Goal: Information Seeking & Learning: Learn about a topic

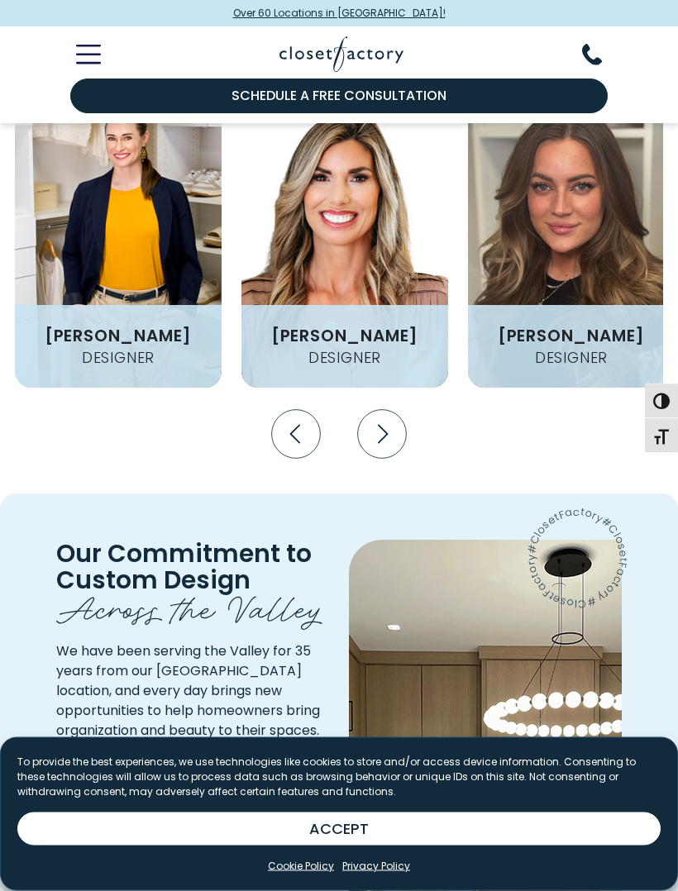
scroll to position [2616, 0]
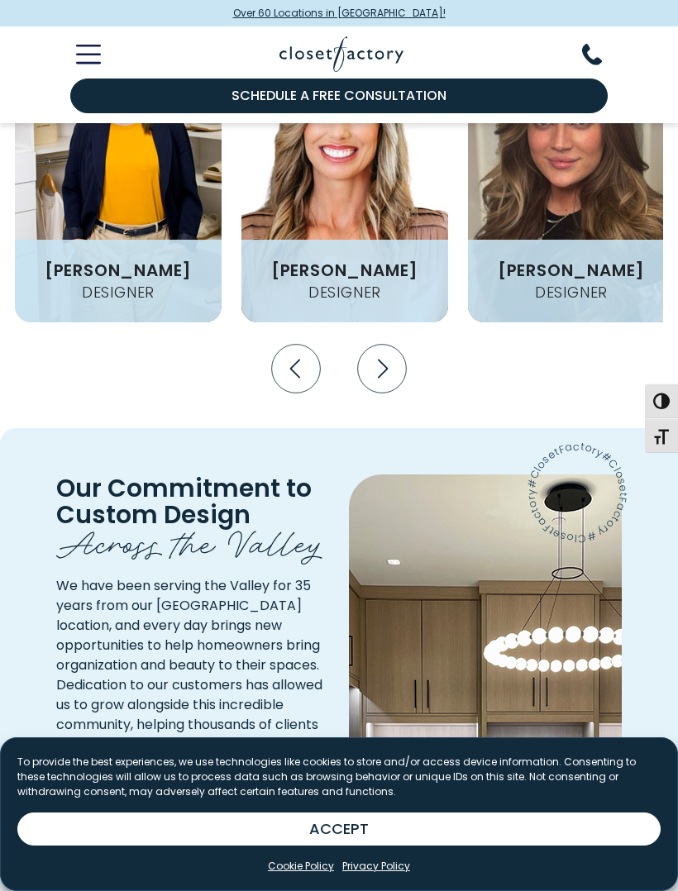
click at [396, 345] on icon "Next slide" at bounding box center [381, 369] width 49 height 49
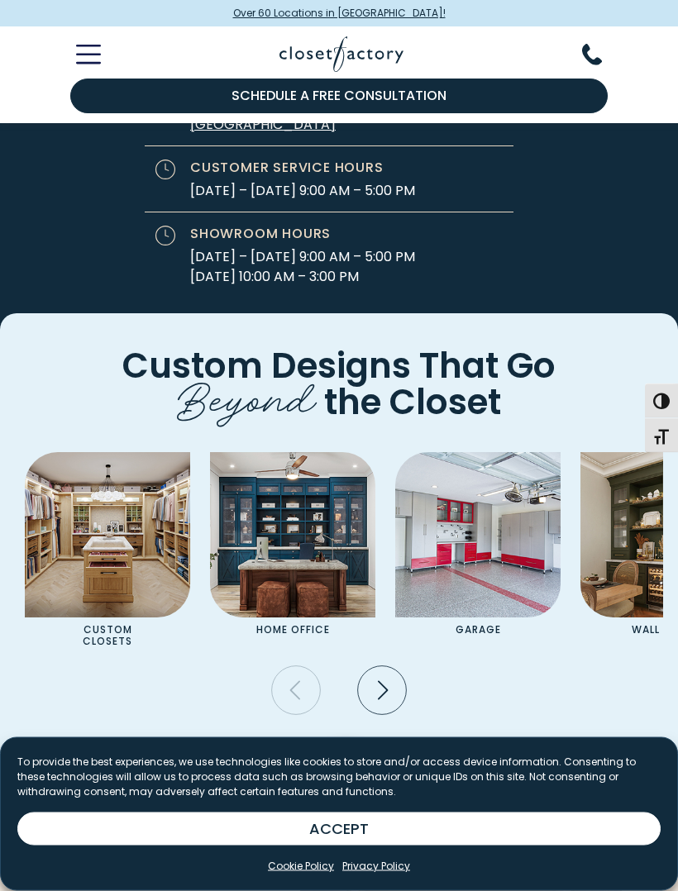
scroll to position [5033, 0]
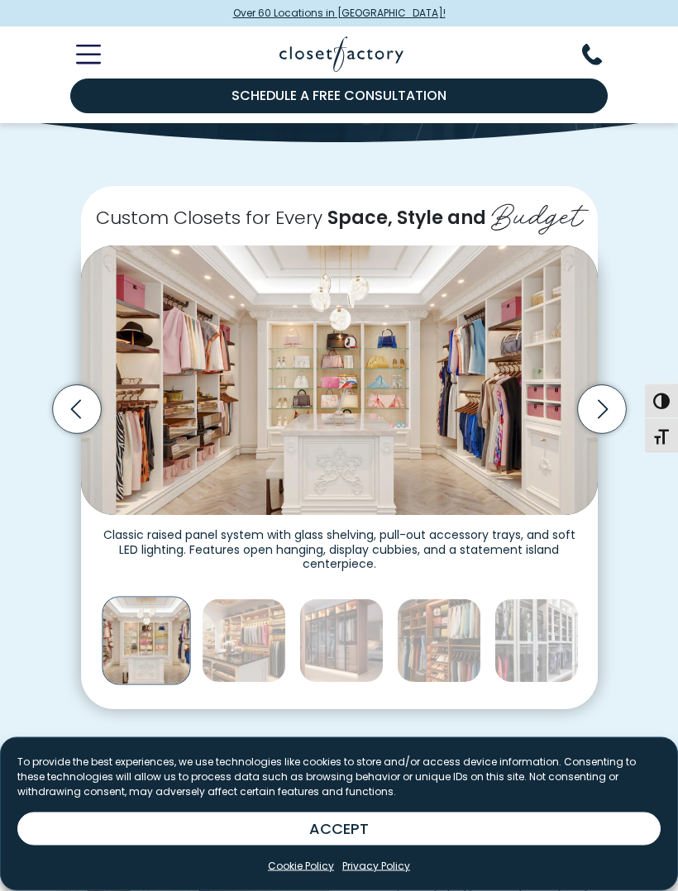
scroll to position [290, 0]
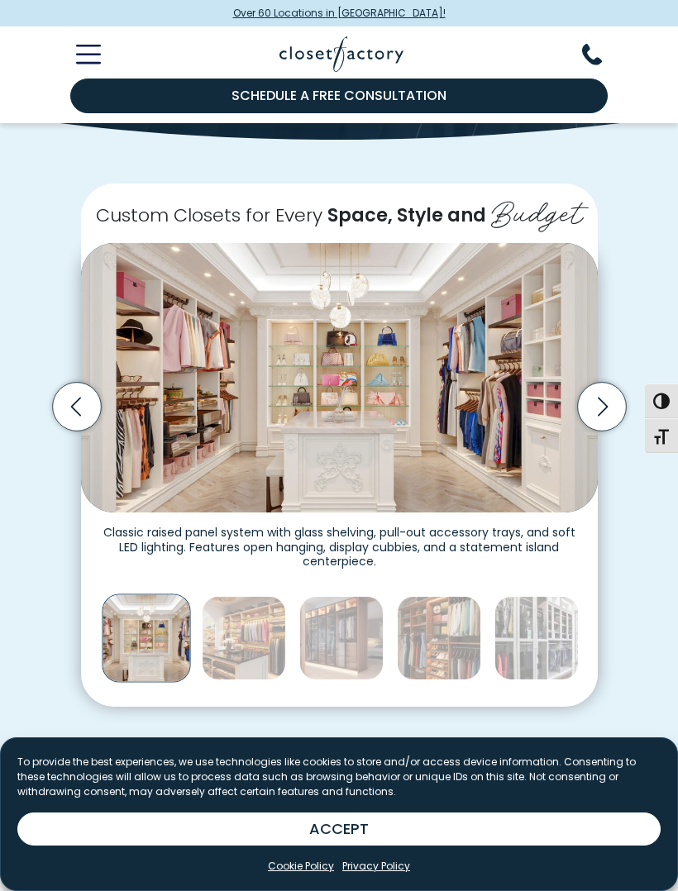
click at [601, 397] on icon "Next slide" at bounding box center [601, 406] width 49 height 49
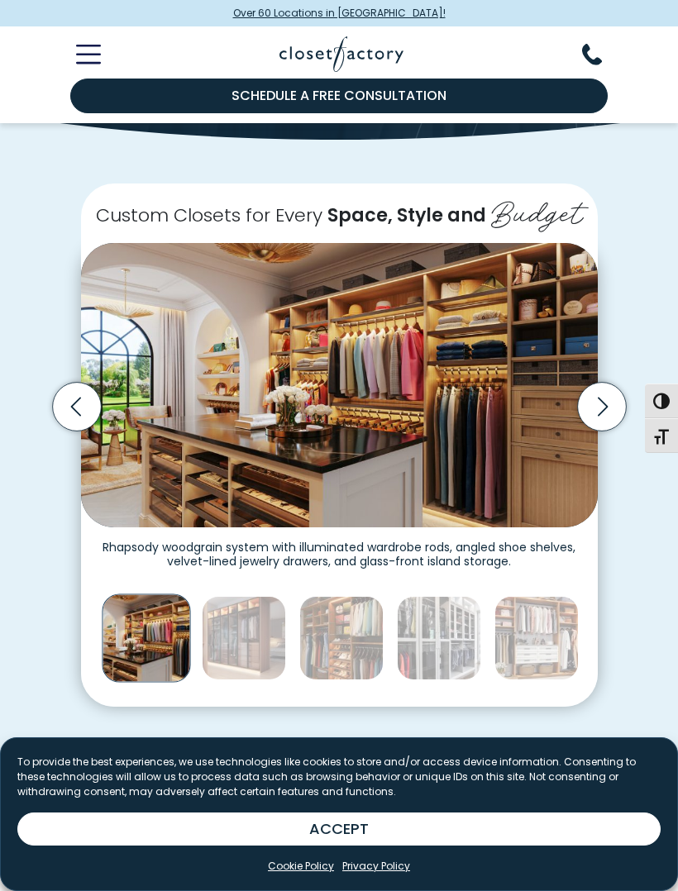
click at [599, 401] on icon "Next slide" at bounding box center [601, 406] width 49 height 49
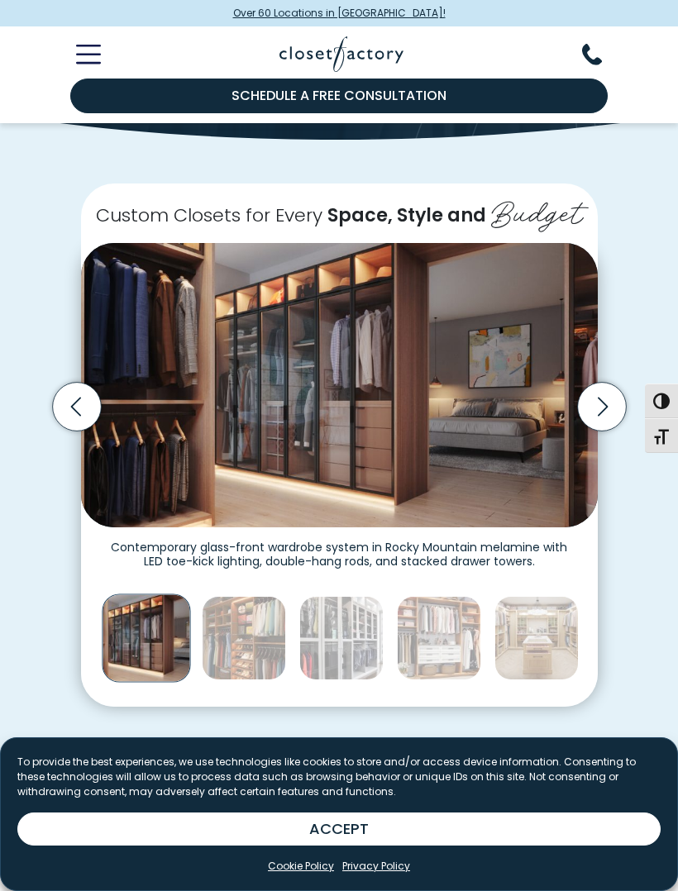
click at [598, 404] on icon "Next slide" at bounding box center [601, 406] width 49 height 49
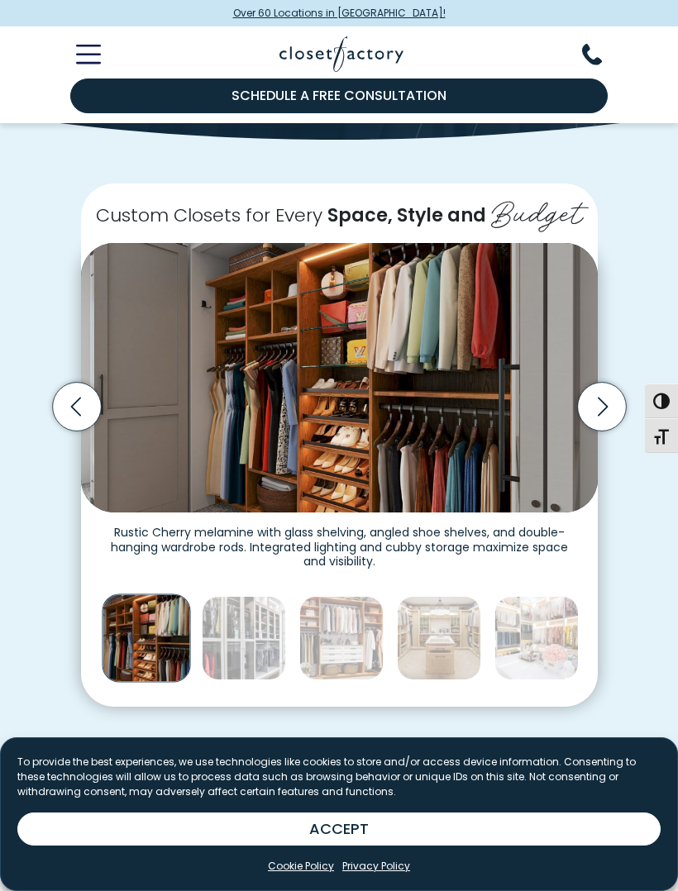
click at [599, 406] on icon "Next slide" at bounding box center [601, 406] width 49 height 49
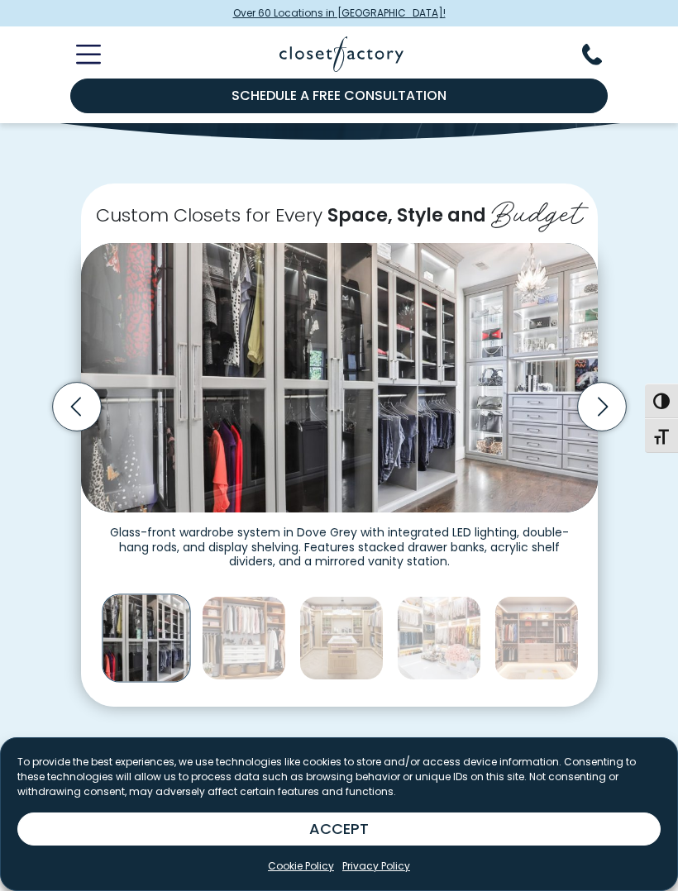
click at [599, 407] on icon "Next slide" at bounding box center [602, 406] width 10 height 19
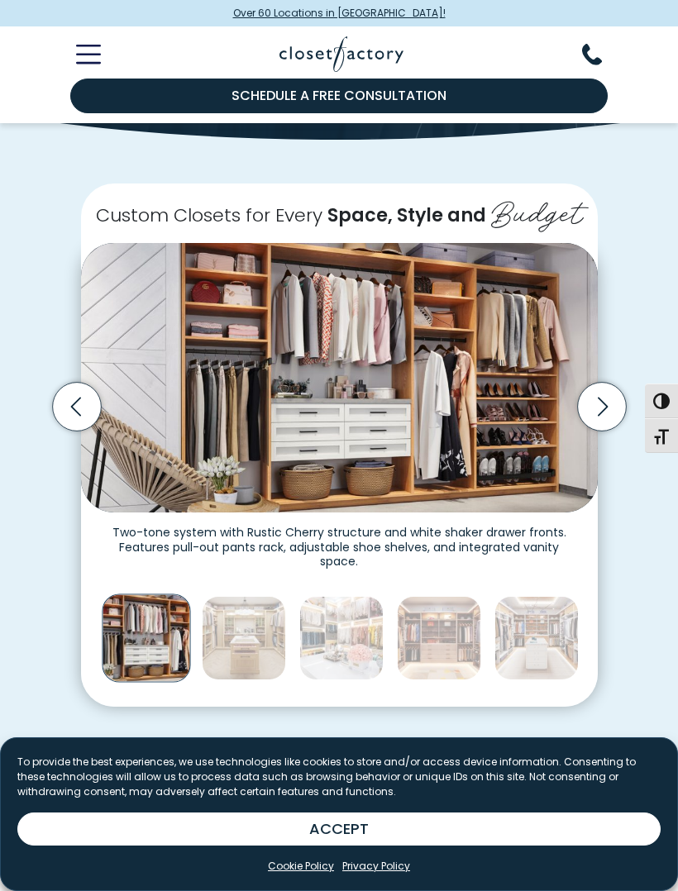
click at [606, 399] on icon "Next slide" at bounding box center [602, 406] width 10 height 19
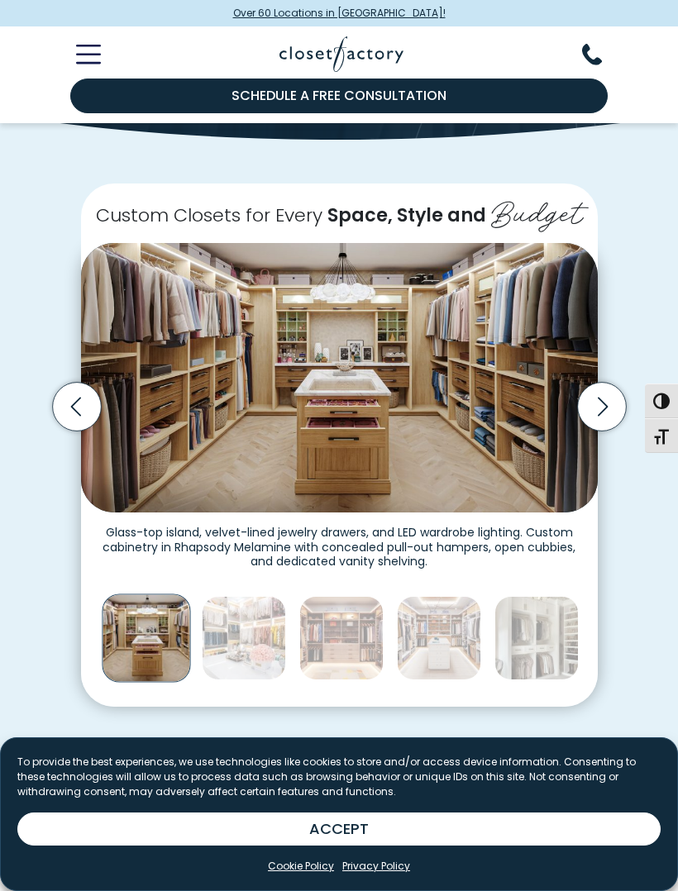
click at [602, 400] on icon "Next slide" at bounding box center [601, 406] width 49 height 49
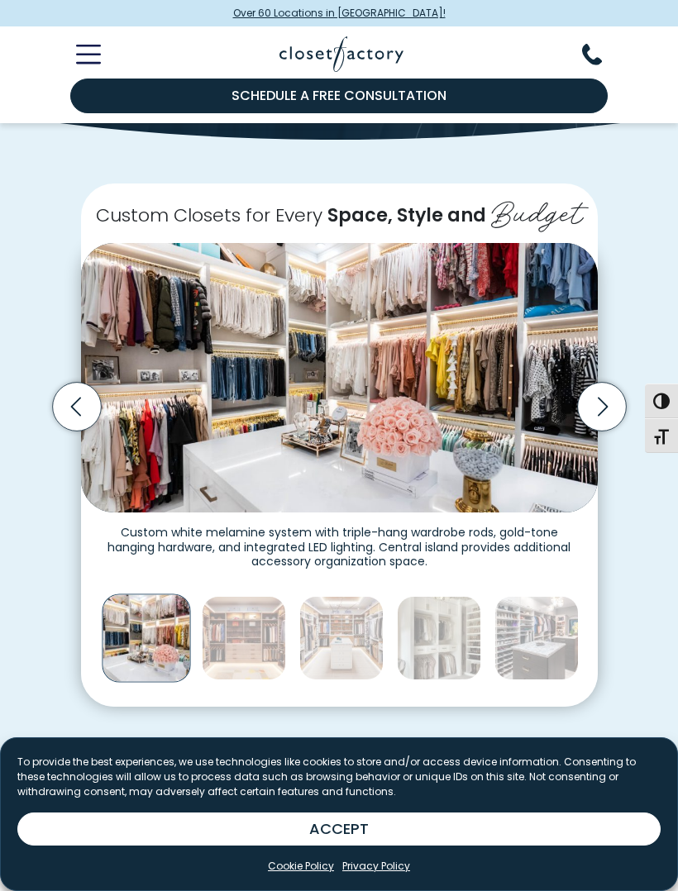
click at [603, 407] on icon "Next slide" at bounding box center [601, 406] width 49 height 49
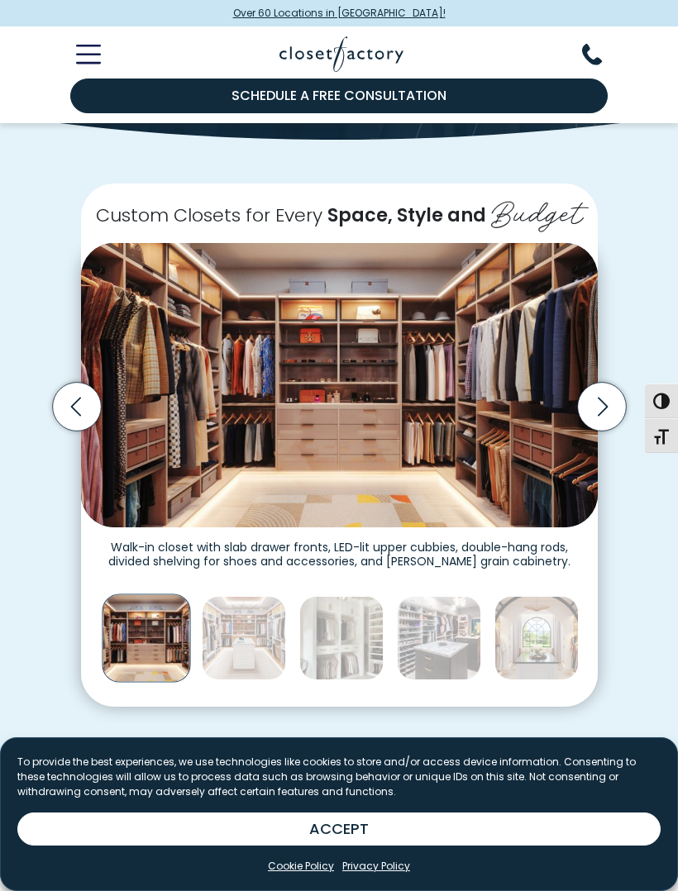
click at [603, 402] on icon "Next slide" at bounding box center [601, 406] width 49 height 49
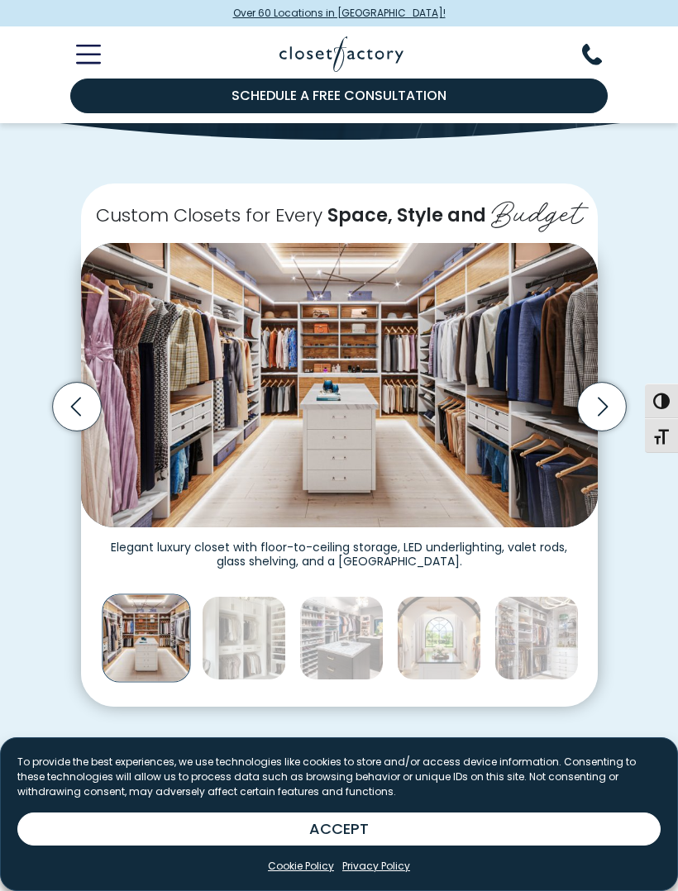
click at [601, 404] on icon "Next slide" at bounding box center [602, 406] width 10 height 19
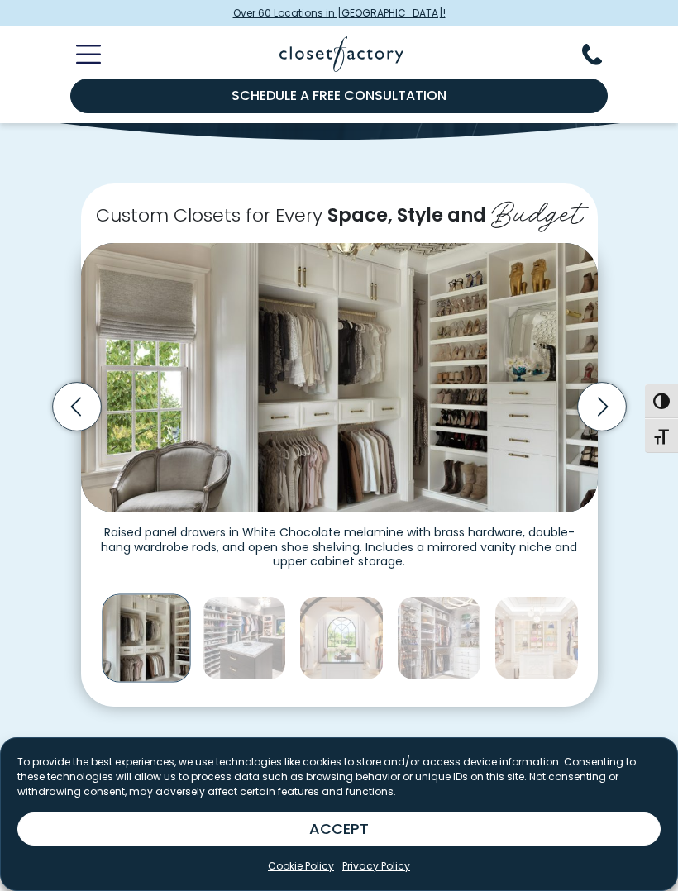
click at [598, 401] on icon "Next slide" at bounding box center [601, 406] width 49 height 49
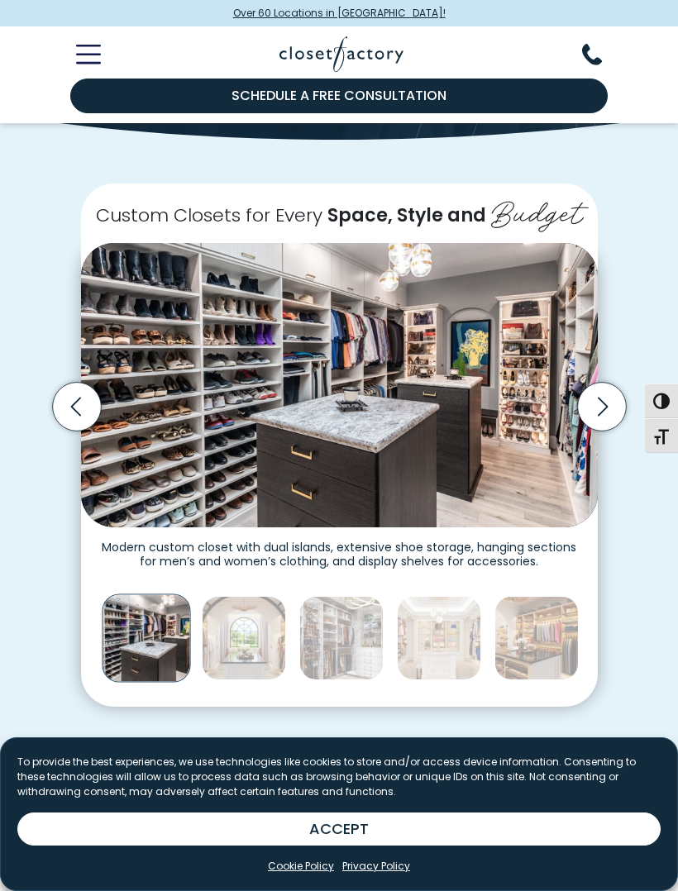
click at [605, 398] on icon "Next slide" at bounding box center [602, 406] width 10 height 19
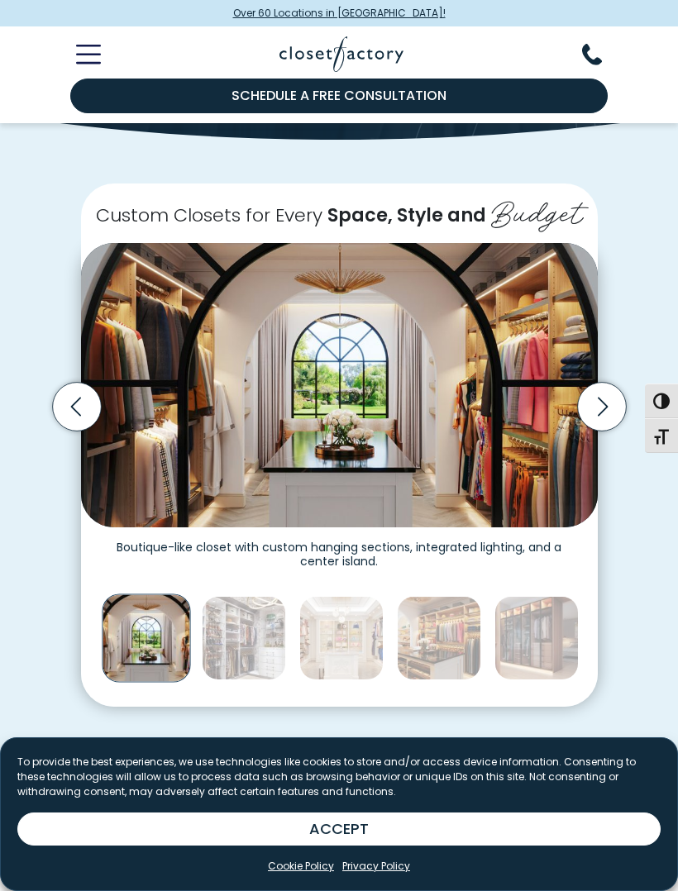
click at [86, 406] on icon "Previous slide" at bounding box center [76, 406] width 49 height 49
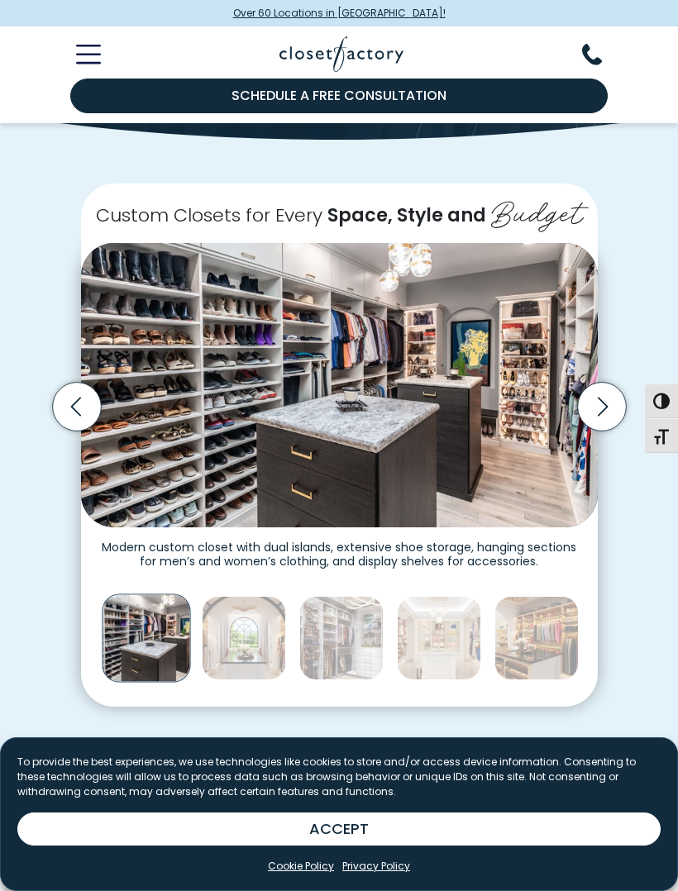
click at [604, 395] on icon "Next slide" at bounding box center [601, 406] width 49 height 49
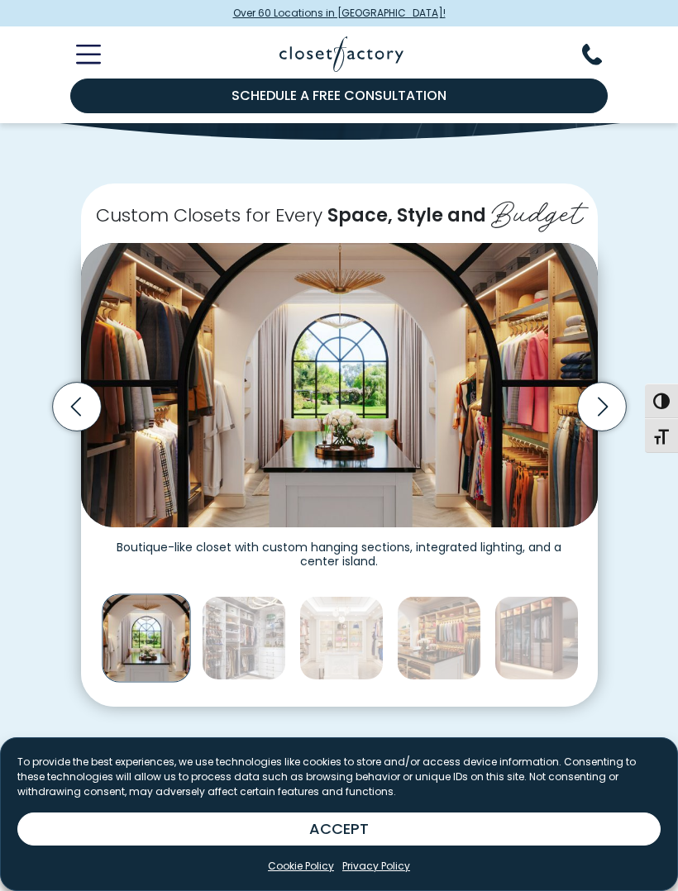
click at [605, 394] on icon "Next slide" at bounding box center [601, 406] width 49 height 49
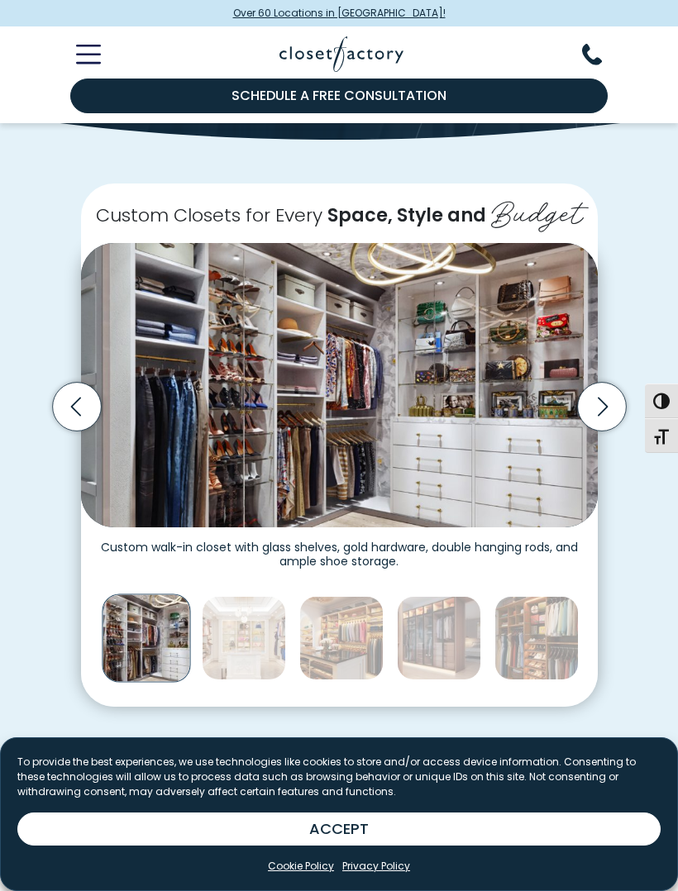
click at [604, 394] on icon "Next slide" at bounding box center [601, 406] width 49 height 49
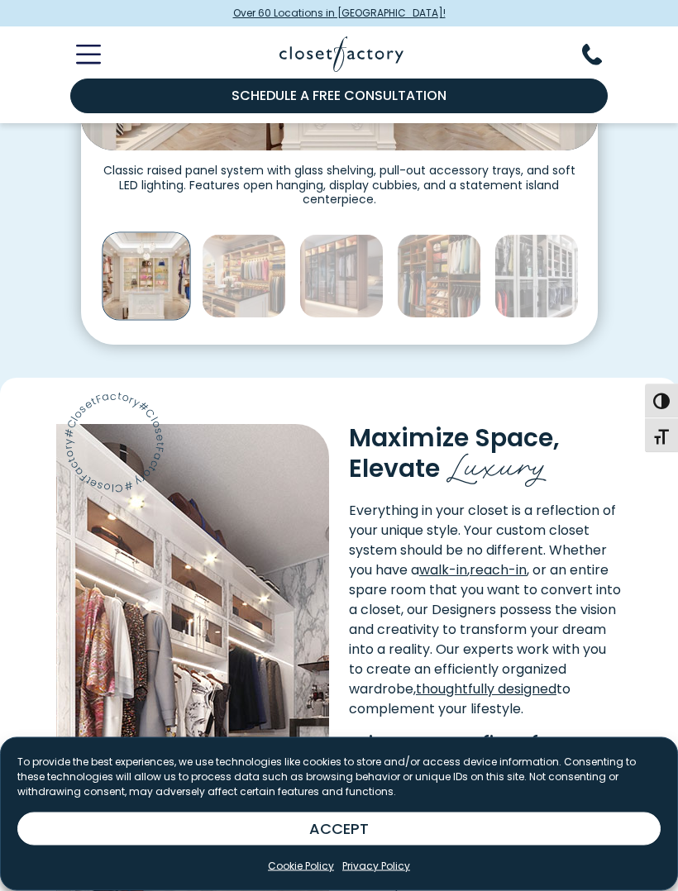
scroll to position [614, 0]
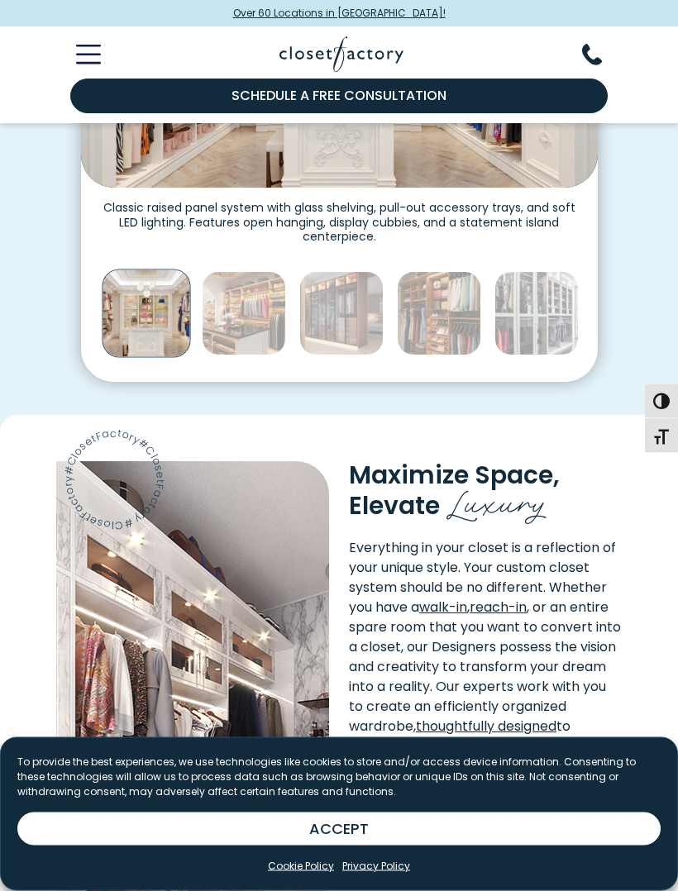
click at [99, 64] on line "Toggle Mobile Menu" at bounding box center [88, 64] width 22 height 0
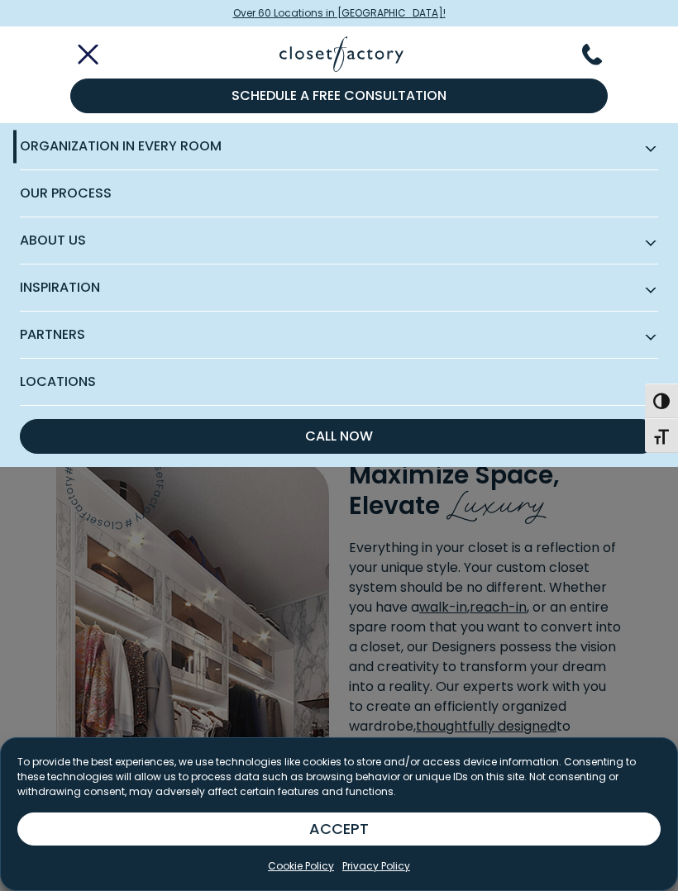
click at [642, 154] on span "Organization in Every Room" at bounding box center [339, 146] width 638 height 47
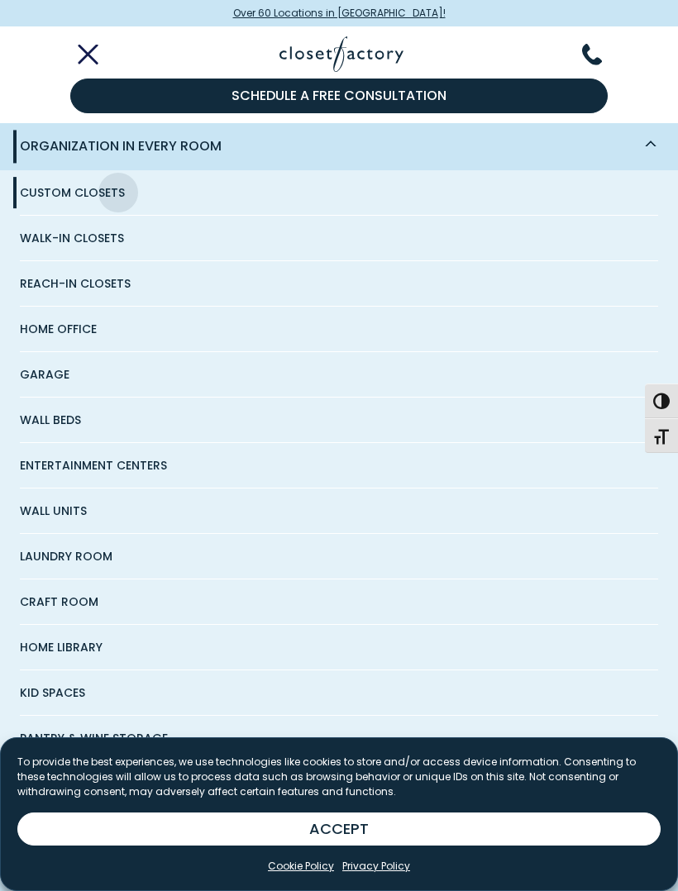
click at [50, 241] on span "Walk-In Closets" at bounding box center [72, 238] width 104 height 45
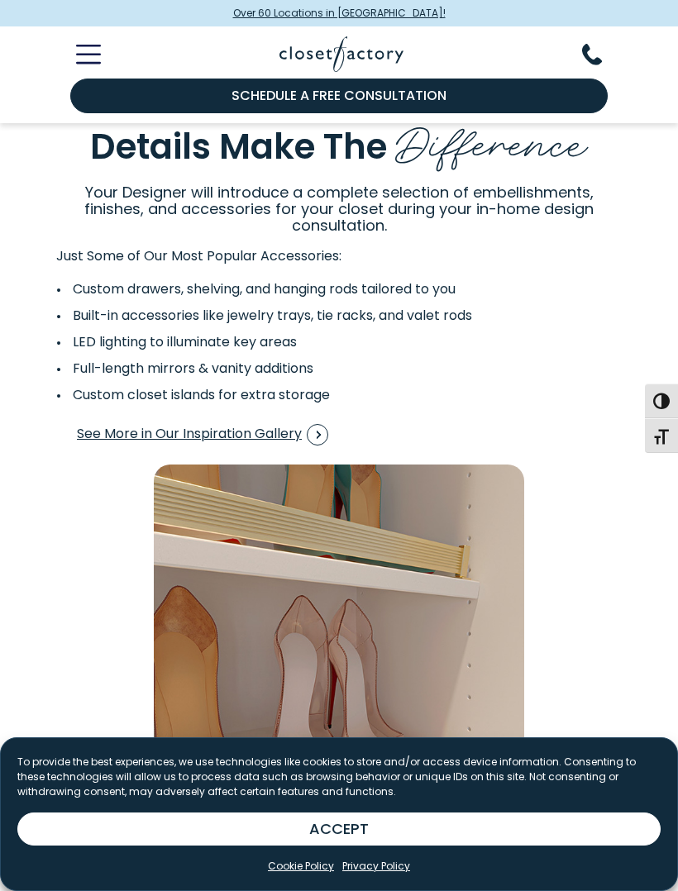
scroll to position [2462, 0]
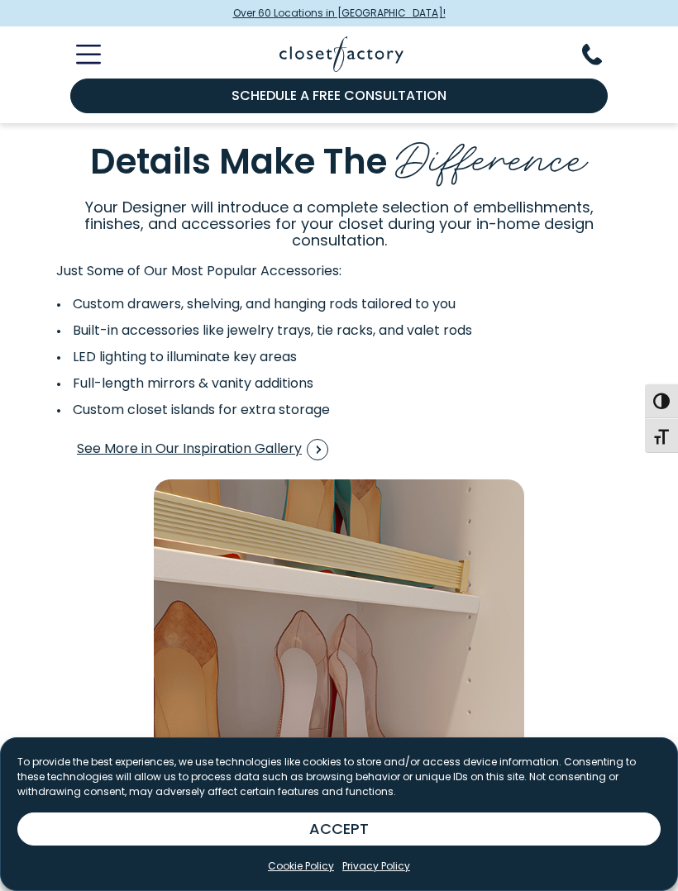
click at [88, 60] on icon "Toggle Mobile Menu" at bounding box center [88, 54] width 25 height 19
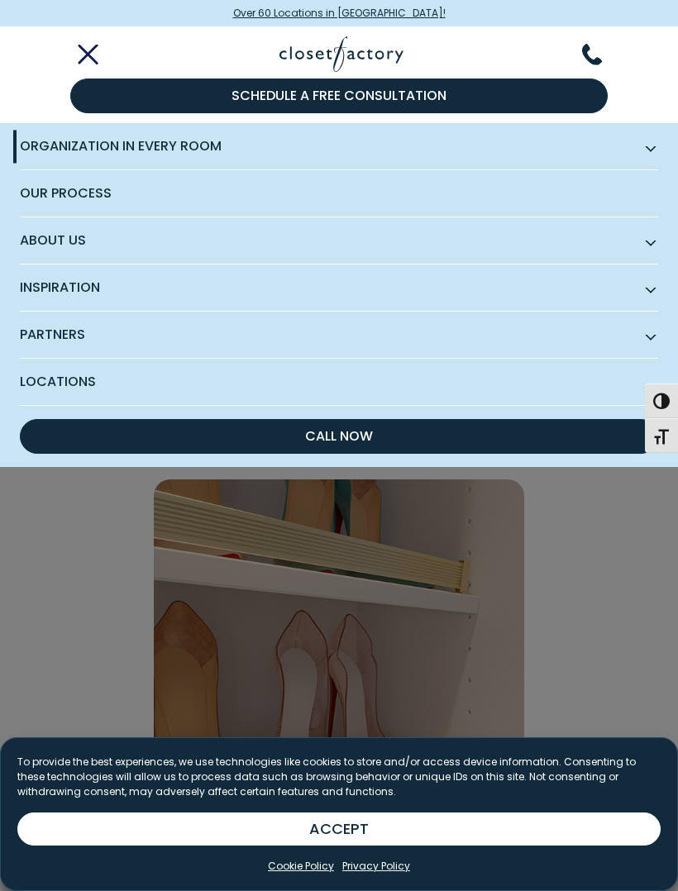
click at [644, 161] on span "Organization in Every Room" at bounding box center [339, 146] width 638 height 47
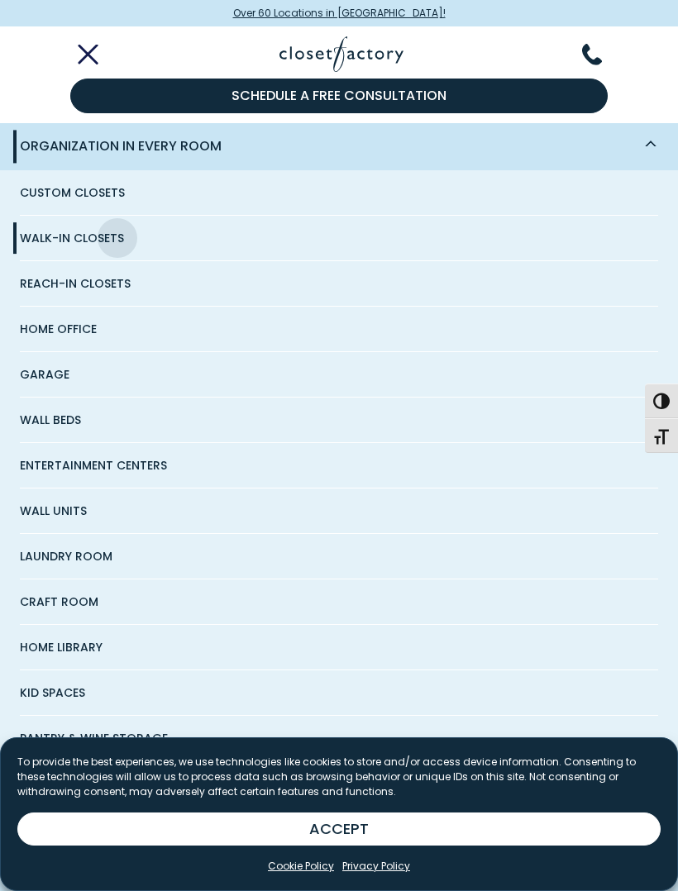
click at [61, 285] on span "Reach-In Closets" at bounding box center [75, 283] width 111 height 45
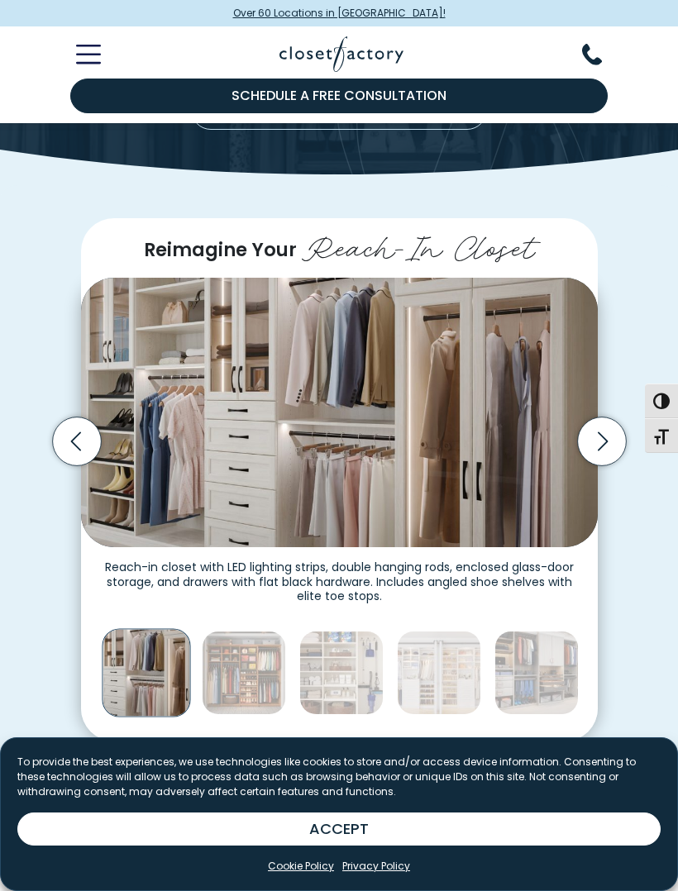
scroll to position [268, 0]
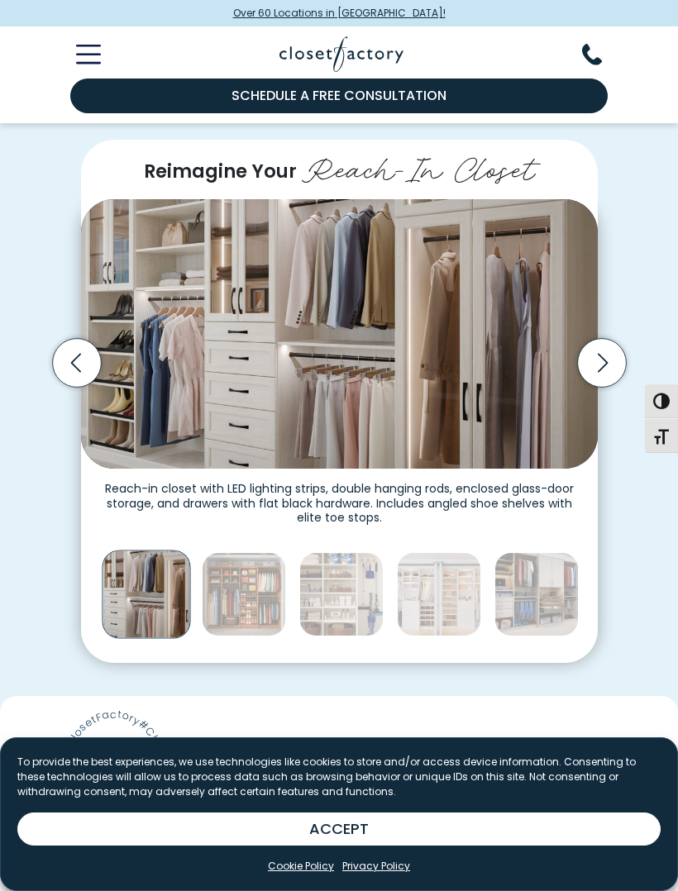
click at [598, 364] on icon "Next slide" at bounding box center [601, 362] width 49 height 49
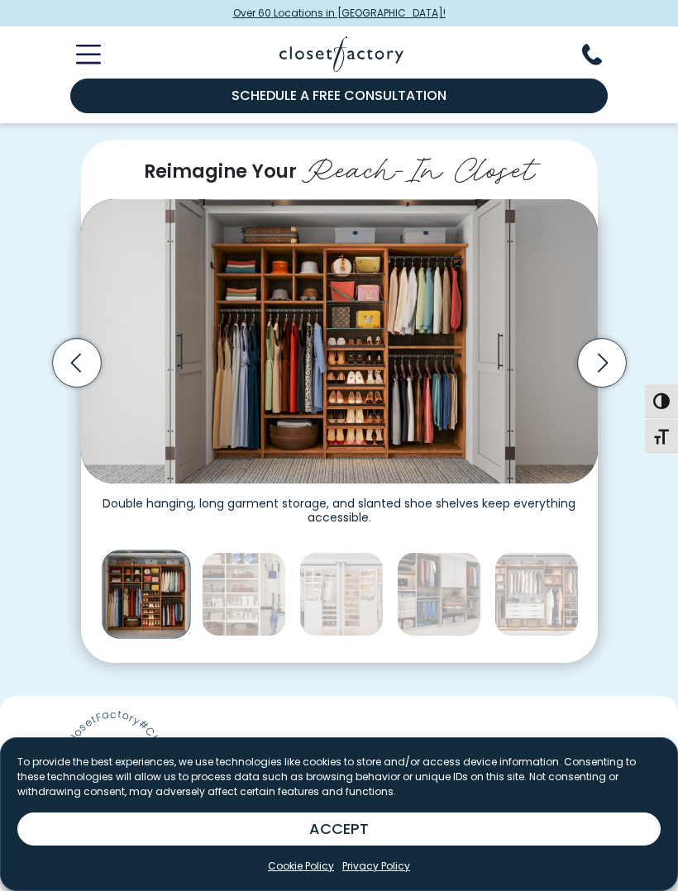
click at [591, 369] on icon "Next slide" at bounding box center [601, 362] width 49 height 49
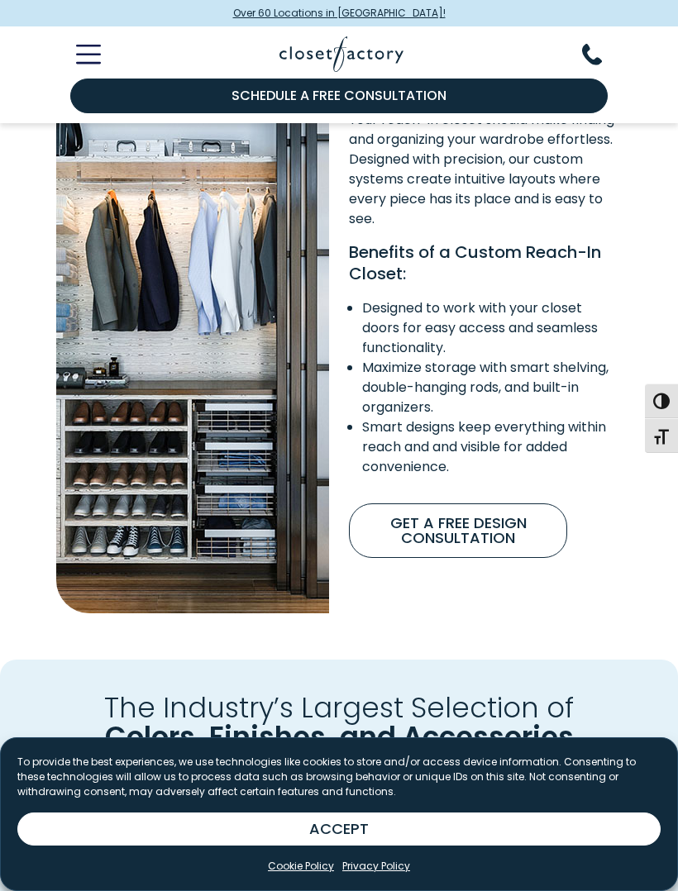
scroll to position [927, 0]
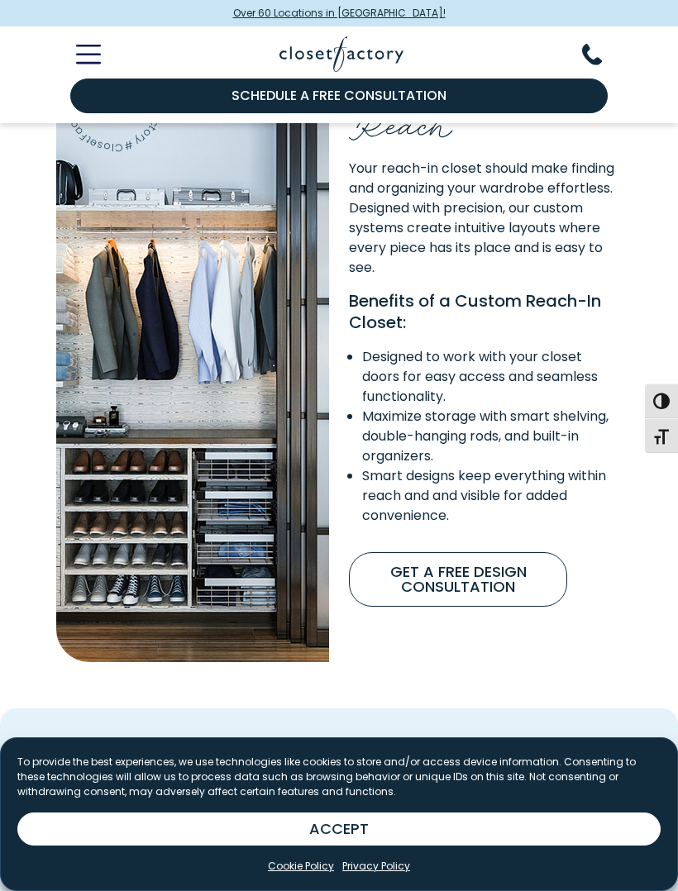
click at [74, 55] on button "Toggle Mobile Menu" at bounding box center [78, 55] width 45 height 20
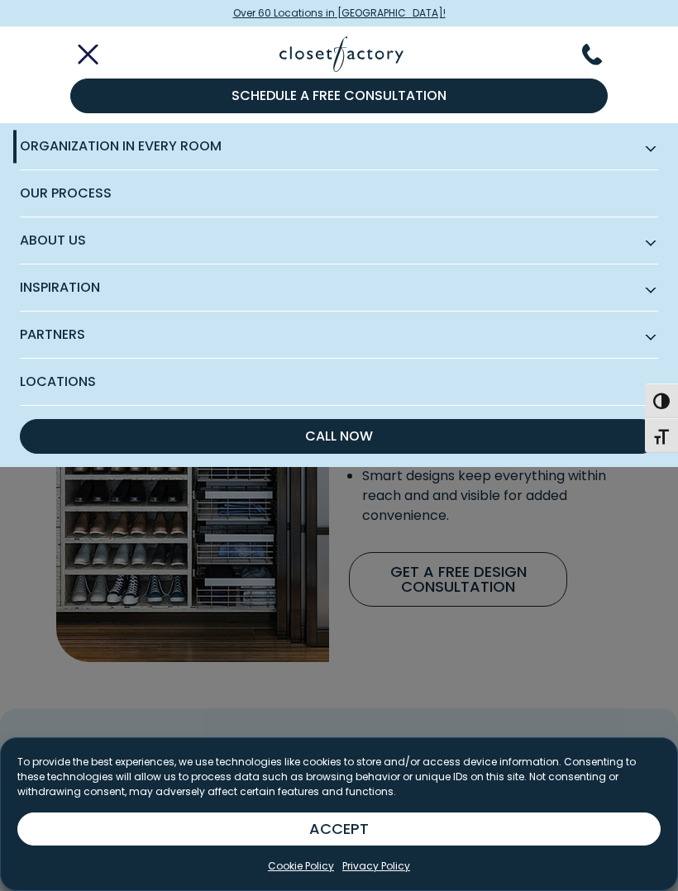
click at [650, 150] on span "Subnav Button - Organization in Every Room" at bounding box center [651, 146] width 8 height 8
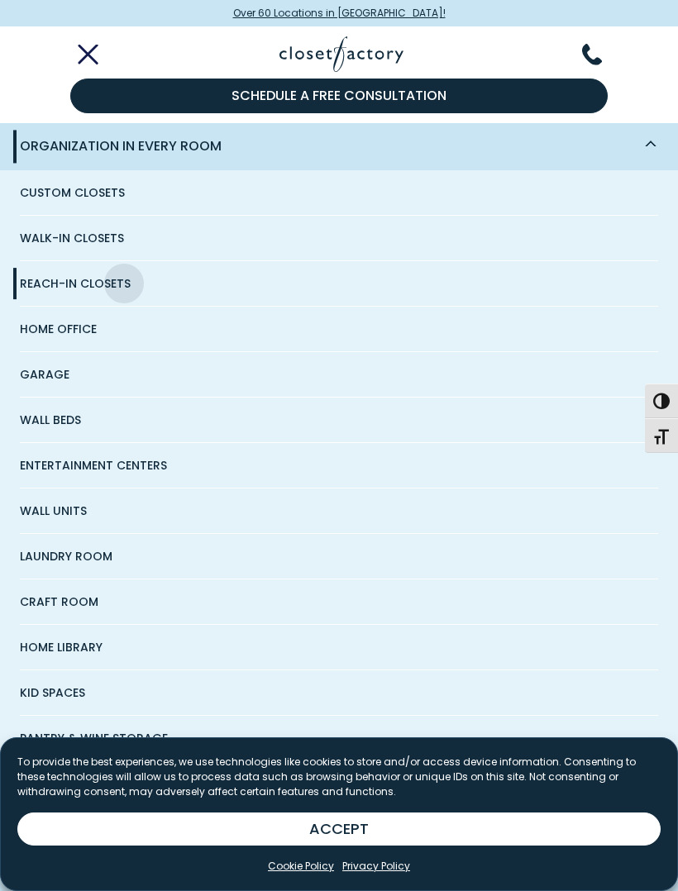
click at [53, 384] on span "Garage" at bounding box center [45, 374] width 50 height 45
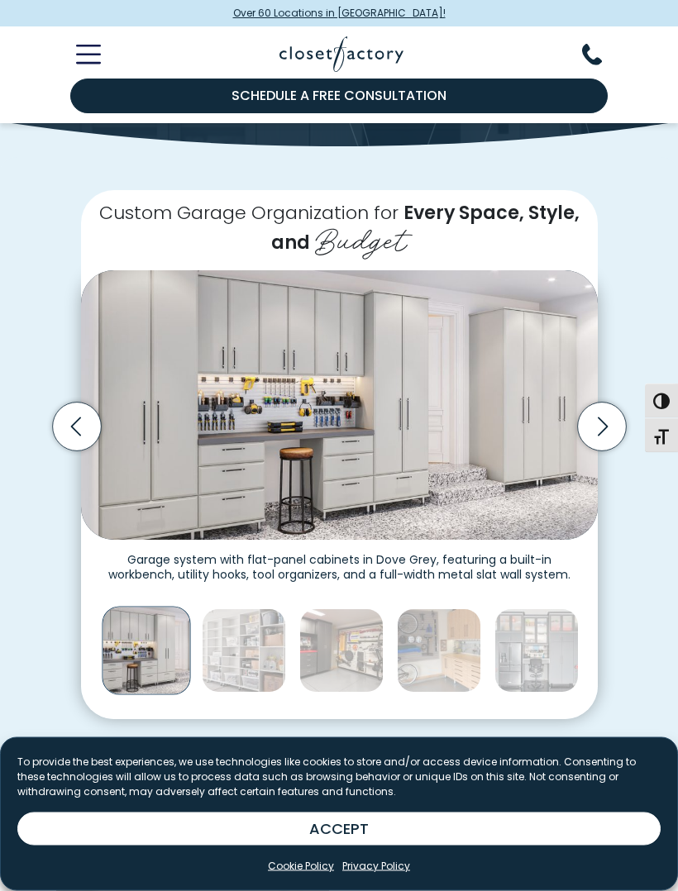
scroll to position [240, 0]
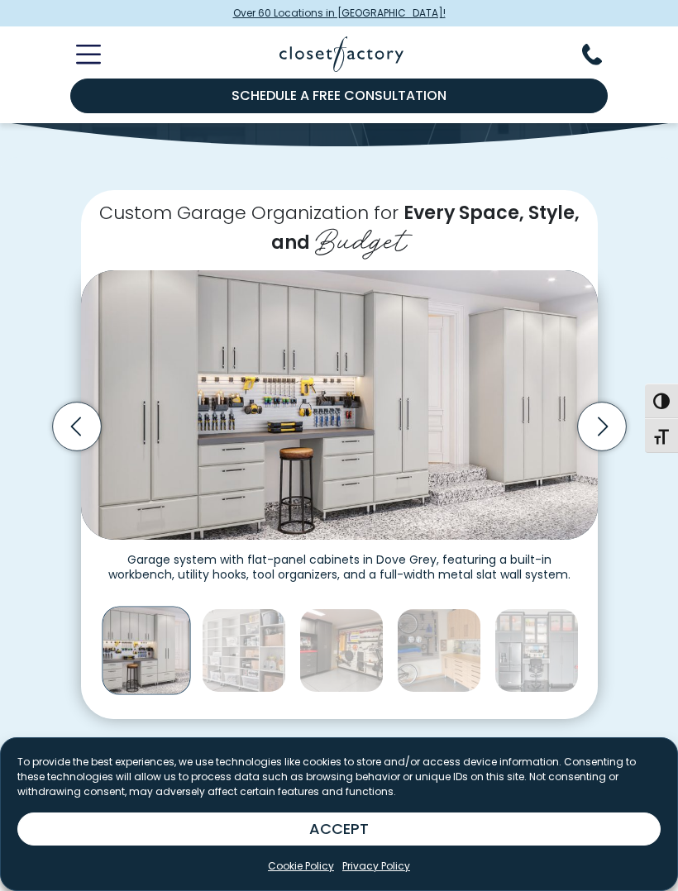
click at [583, 421] on icon "Next slide" at bounding box center [601, 426] width 49 height 49
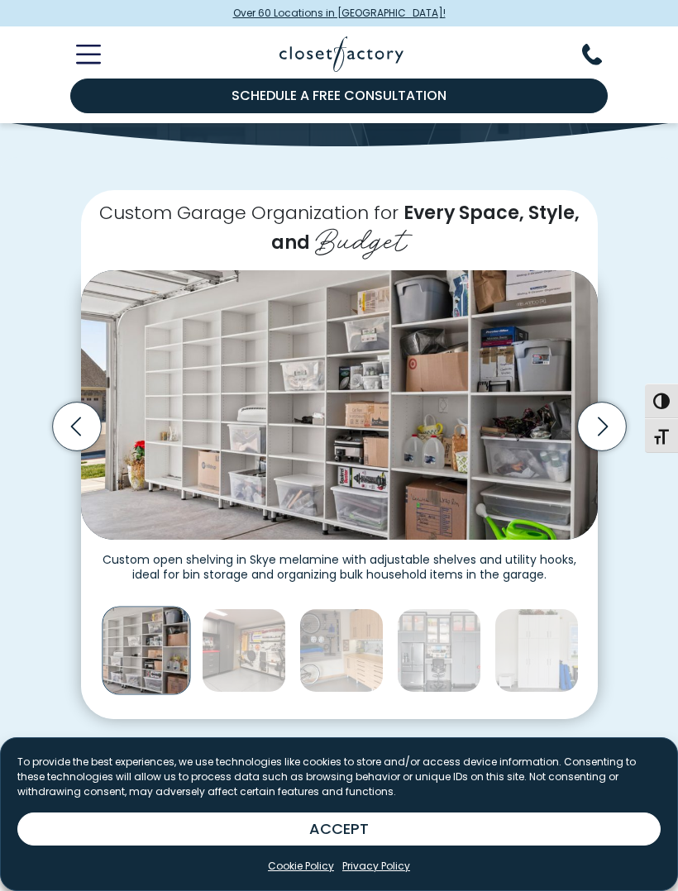
click at [585, 414] on icon "Next slide" at bounding box center [601, 426] width 49 height 49
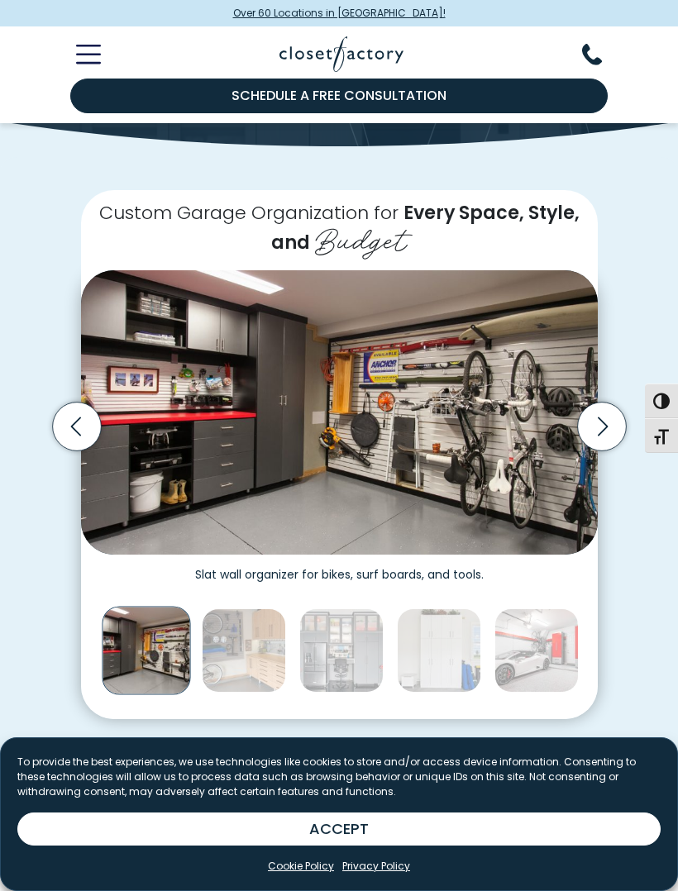
click at [595, 414] on icon "Next slide" at bounding box center [601, 426] width 49 height 49
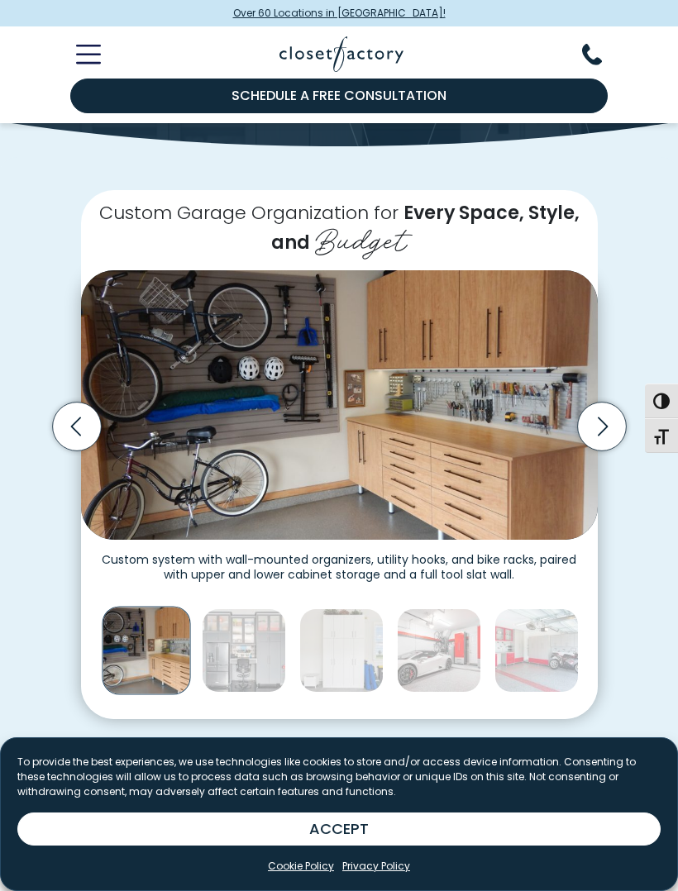
click at [594, 427] on icon "Next slide" at bounding box center [601, 426] width 49 height 49
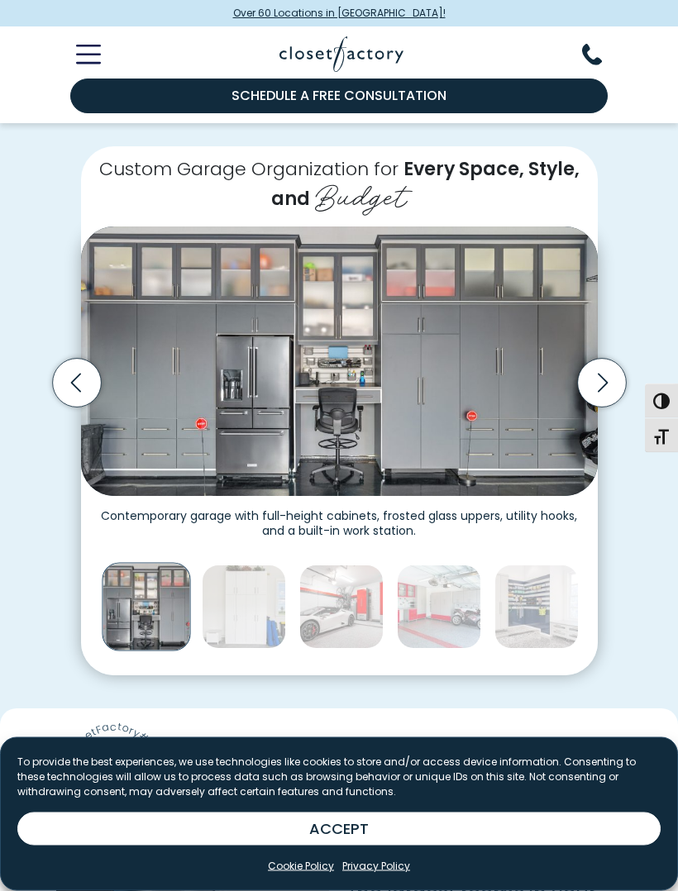
scroll to position [289, 0]
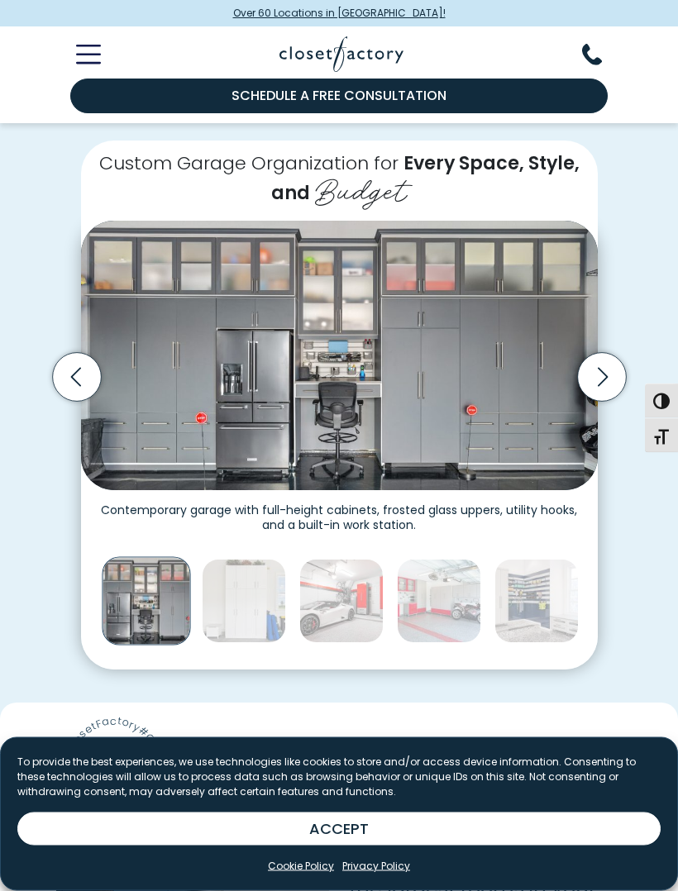
click at [601, 384] on icon "Next slide" at bounding box center [601, 377] width 49 height 49
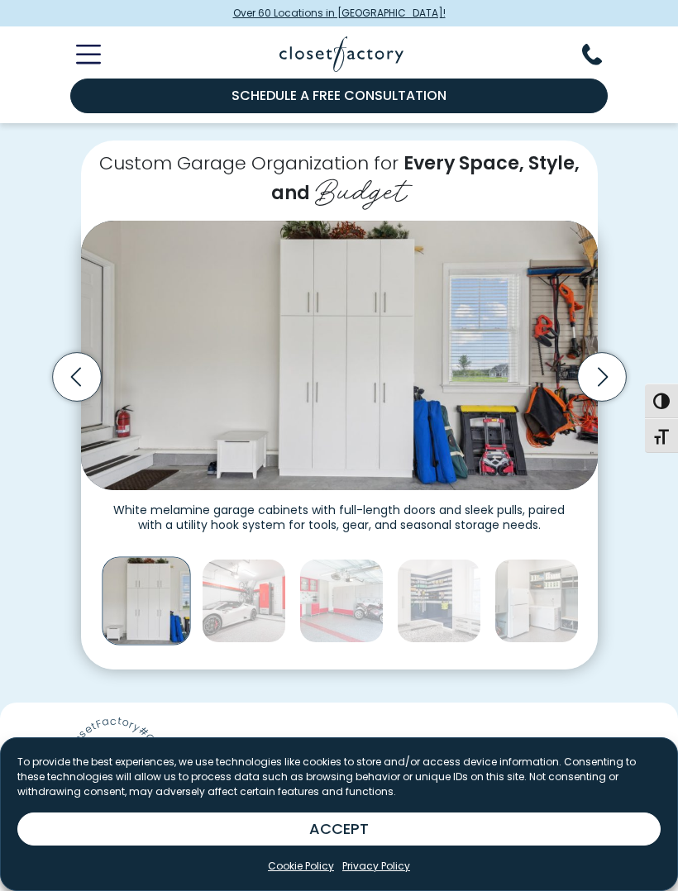
click at [598, 380] on icon "Next slide" at bounding box center [602, 376] width 10 height 19
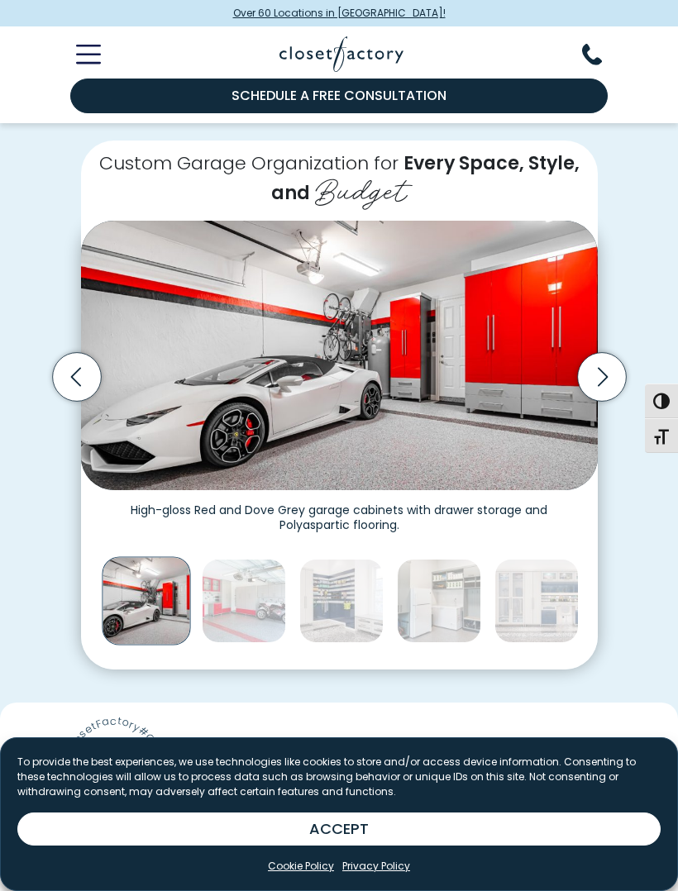
click at [600, 375] on icon "Next slide" at bounding box center [601, 376] width 49 height 49
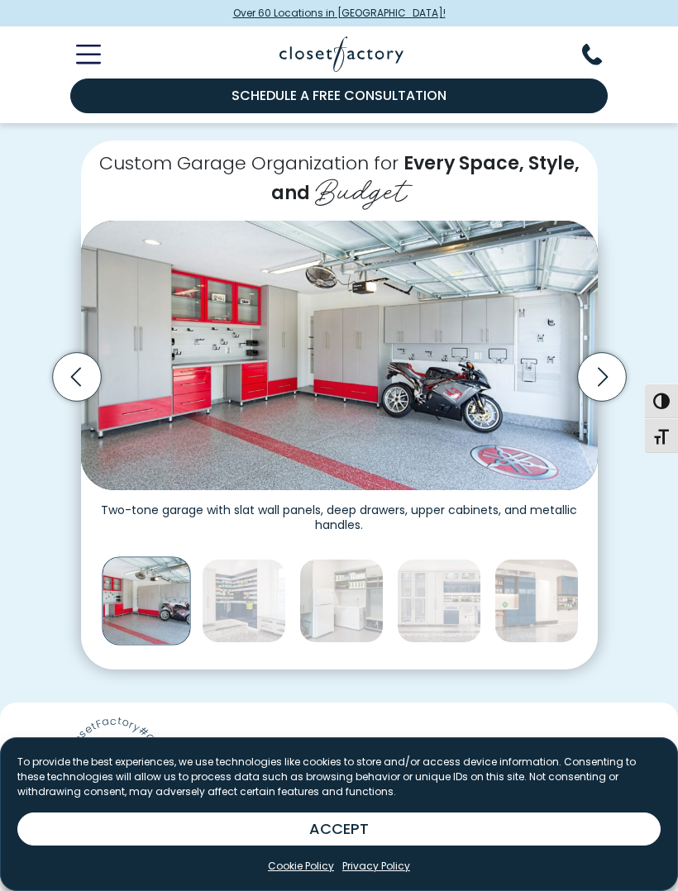
click at [602, 368] on icon "Next slide" at bounding box center [601, 376] width 49 height 49
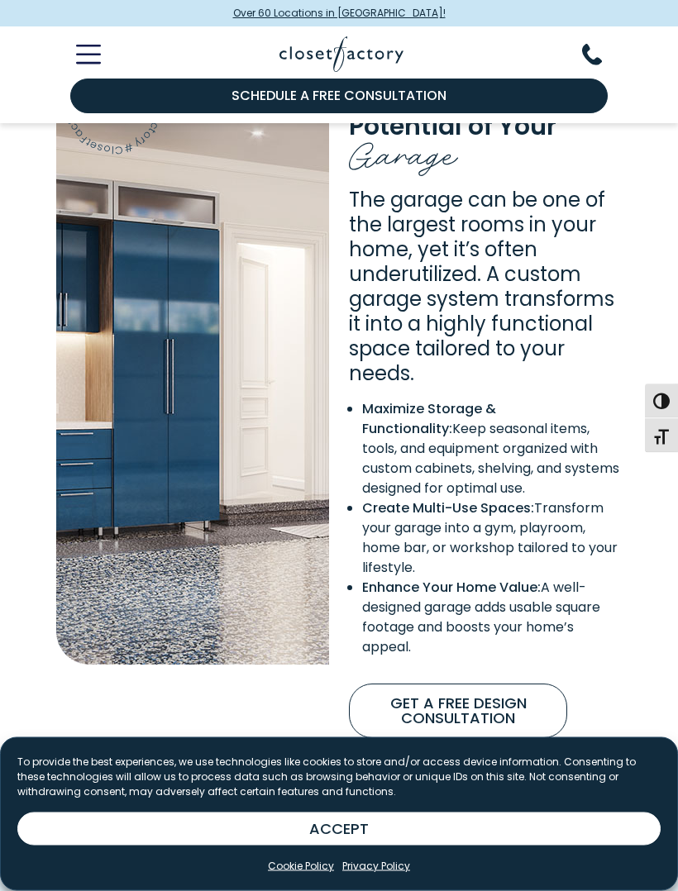
scroll to position [952, 0]
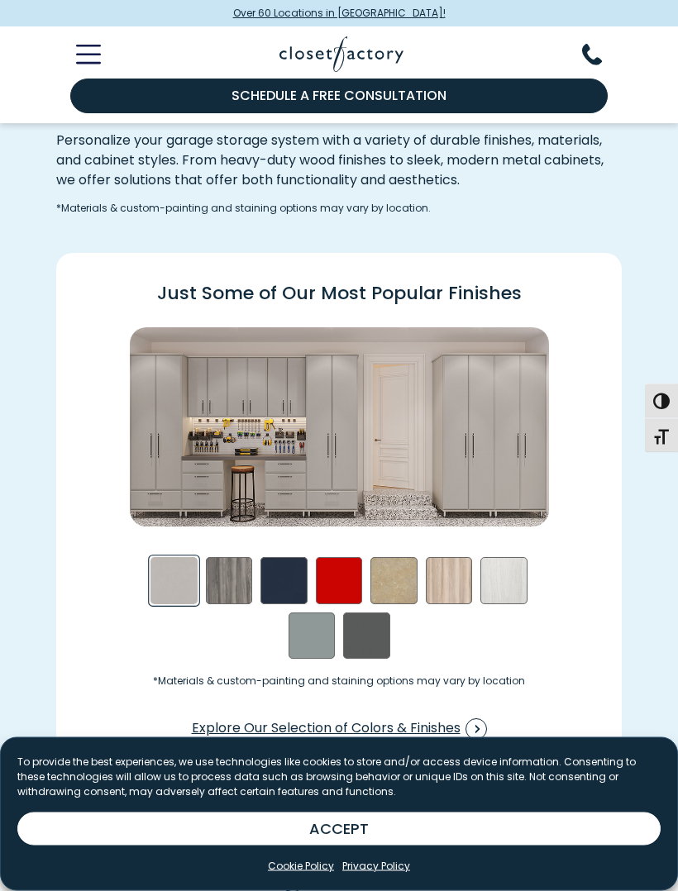
click at [290, 578] on div "Blue - High Gloss Swatch" at bounding box center [283, 581] width 47 height 47
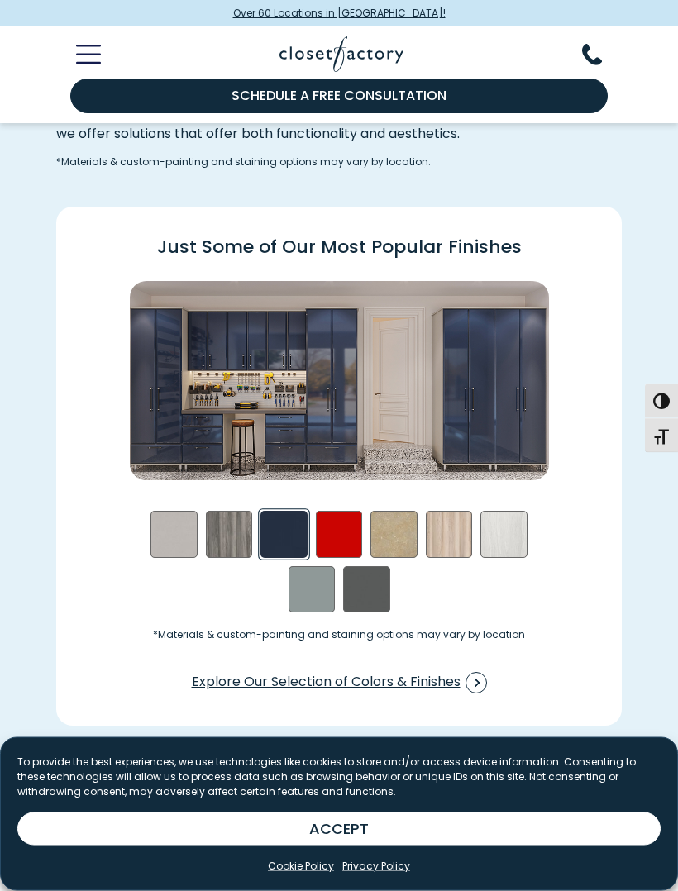
scroll to position [1765, 0]
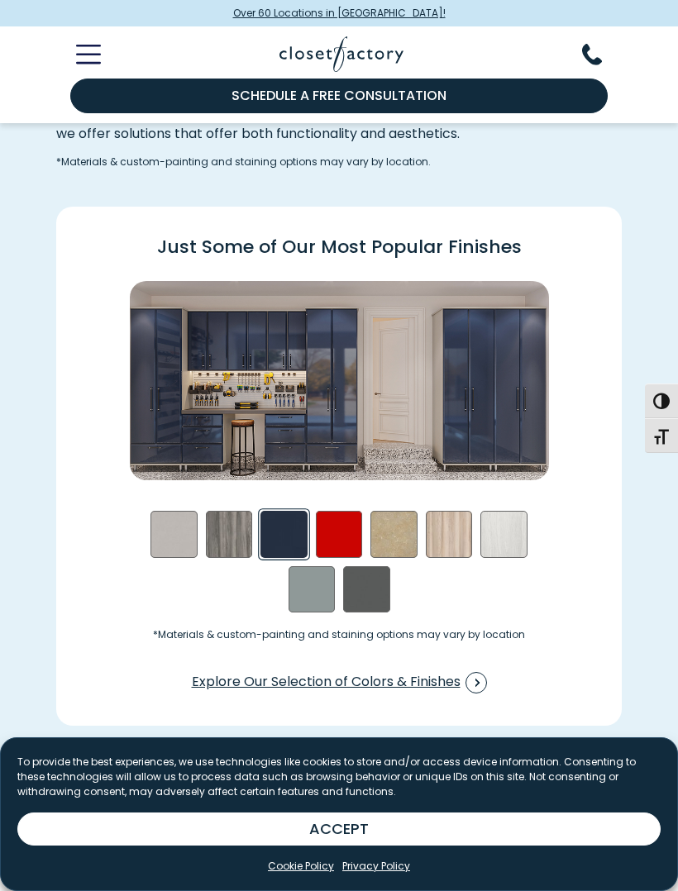
click at [485, 676] on span "Swatch Grid" at bounding box center [476, 682] width 21 height 21
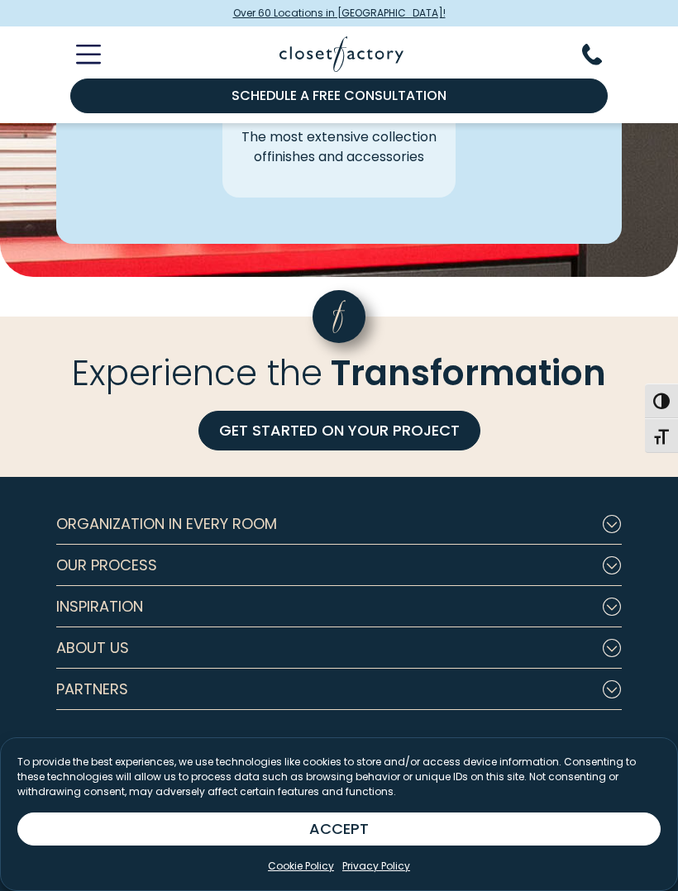
scroll to position [4718, 0]
